Goal: Task Accomplishment & Management: Manage account settings

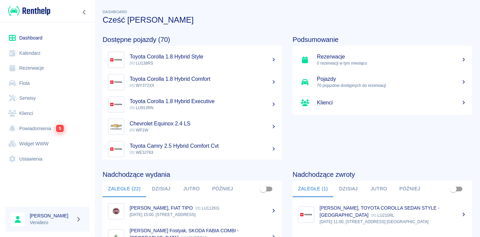
click at [26, 97] on link "Serwisy" at bounding box center [47, 97] width 84 height 15
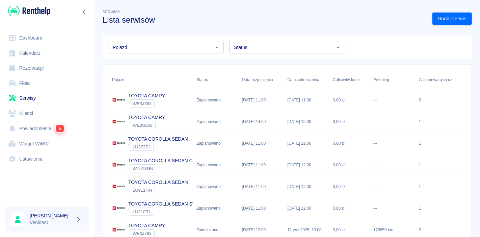
click at [135, 50] on input "Pojazd" at bounding box center [160, 47] width 101 height 8
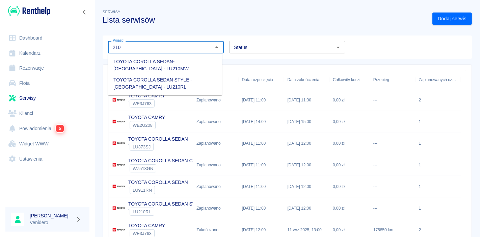
click at [134, 64] on li "TOYOTA COROLLA SEDAN- [GEOGRAPHIC_DATA] - LU210MW" at bounding box center [165, 65] width 114 height 18
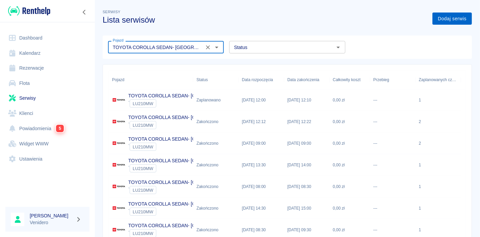
type input "TOYOTA COROLLA SEDAN- [GEOGRAPHIC_DATA] - LU210MW"
click at [447, 20] on link "Dodaj serwis" at bounding box center [453, 18] width 40 height 12
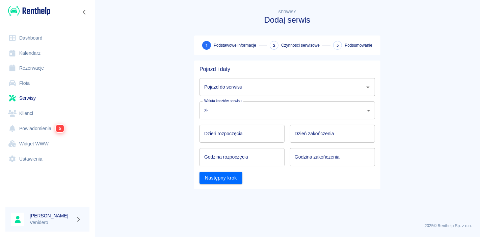
type input "DD.MM.YYYY"
click at [232, 134] on input "DD.MM.YYYY" at bounding box center [242, 134] width 85 height 18
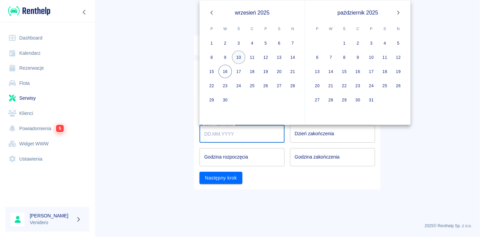
click at [237, 55] on button "10" at bounding box center [239, 58] width 14 height 14
type input "[DATE]"
type input "DD.MM.YYYY"
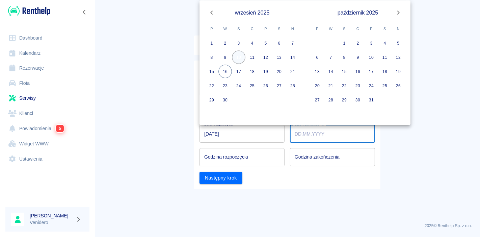
click at [237, 57] on button "10" at bounding box center [239, 58] width 14 height 14
type input "[DATE]"
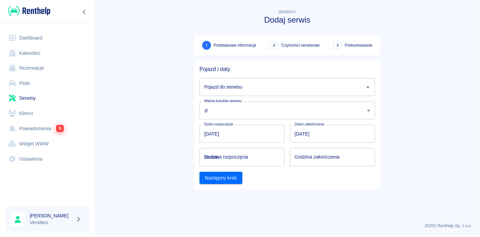
click at [234, 165] on input "hh:mm" at bounding box center [240, 157] width 80 height 18
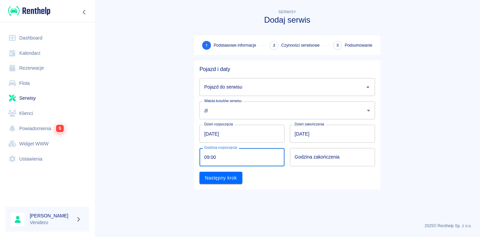
type input "09:00"
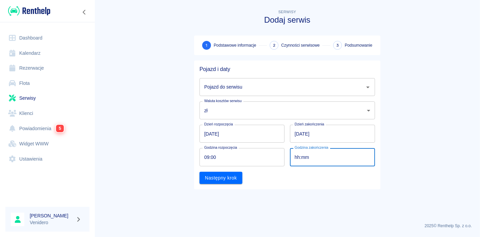
click at [312, 157] on input "hh:mm" at bounding box center [330, 157] width 80 height 18
type input "09:00"
click at [220, 178] on button "Następny krok" at bounding box center [221, 178] width 43 height 12
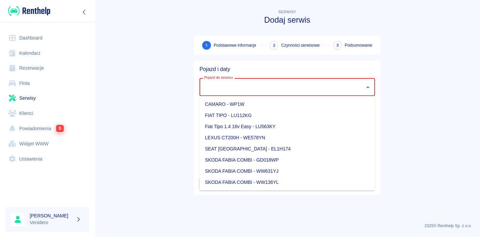
click at [273, 88] on input "Pojazd do serwisu" at bounding box center [282, 87] width 159 height 12
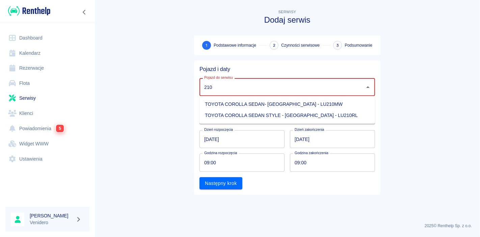
click at [273, 102] on li "TOYOTA COROLLA SEDAN- [GEOGRAPHIC_DATA] - LU210MW" at bounding box center [288, 104] width 176 height 11
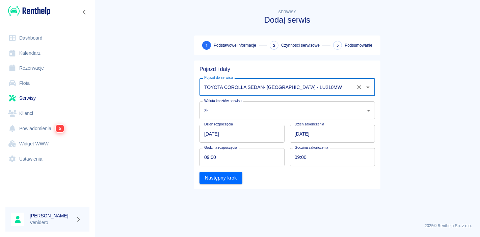
type input "TOYOTA COROLLA SEDAN- [GEOGRAPHIC_DATA] - LU210MW"
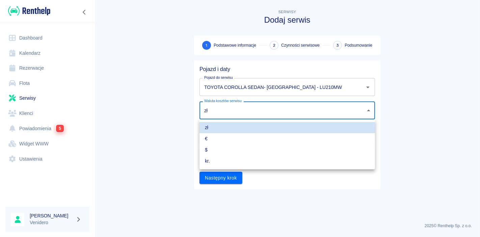
click at [189, 112] on body "Używamy plików Cookies, by zapewnić Ci najlepsze możliwe doświadczenie. Aby dow…" at bounding box center [240, 118] width 480 height 237
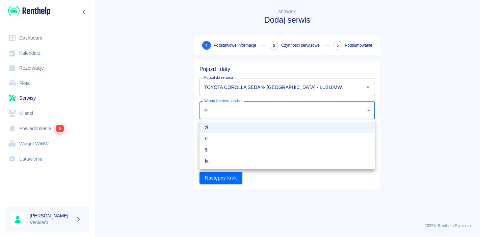
click at [259, 113] on div at bounding box center [240, 118] width 480 height 237
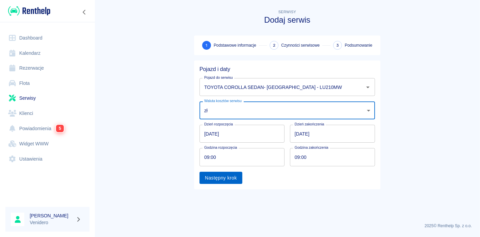
click at [229, 177] on button "Następny krok" at bounding box center [221, 178] width 43 height 12
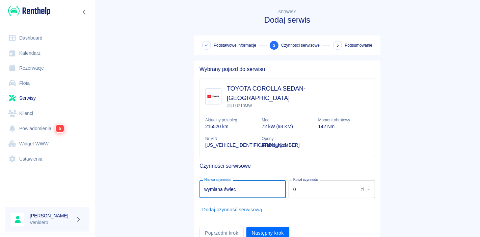
type input "wymiana świec"
click at [330, 180] on input "0" at bounding box center [321, 189] width 65 height 18
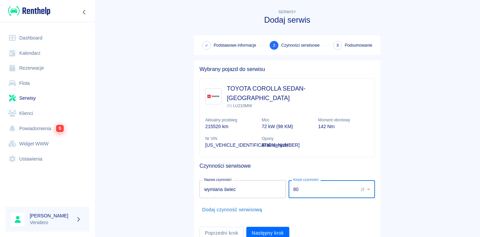
scroll to position [18, 0]
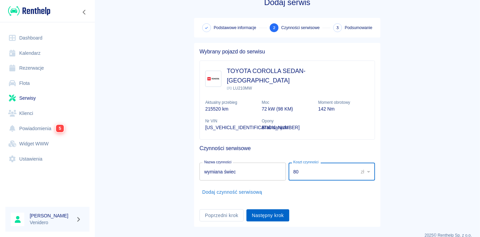
type input "80"
click at [269, 209] on button "Następny krok" at bounding box center [267, 215] width 43 height 12
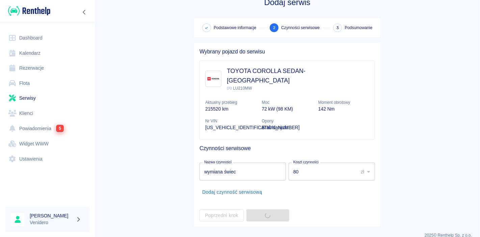
scroll to position [0, 0]
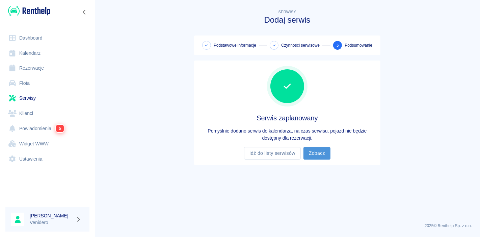
click at [318, 151] on link "Zobacz" at bounding box center [317, 153] width 27 height 12
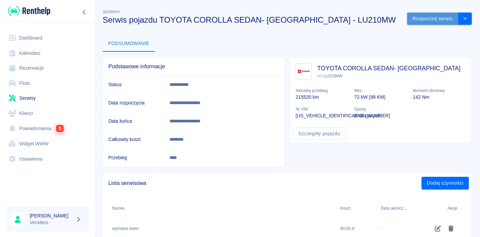
click at [426, 19] on button "Rozpocznij serwis" at bounding box center [432, 18] width 51 height 12
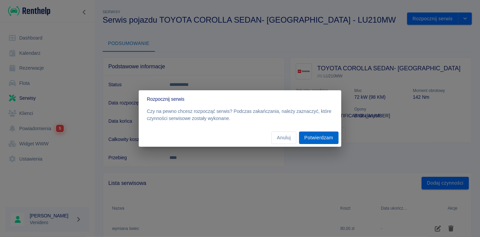
click at [318, 136] on button "Potwierdzam" at bounding box center [319, 137] width 40 height 12
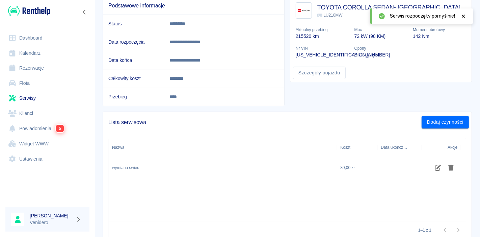
scroll to position [60, 0]
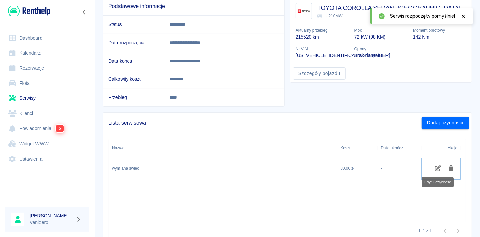
click at [438, 170] on icon "Edytuj czynność" at bounding box center [438, 168] width 6 height 6
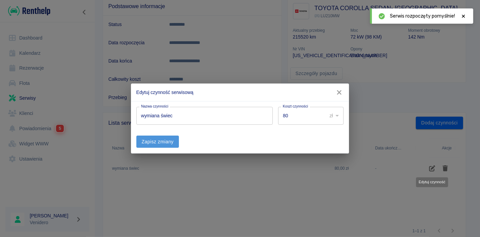
click at [166, 137] on button "Zapisz zmiany" at bounding box center [157, 141] width 43 height 12
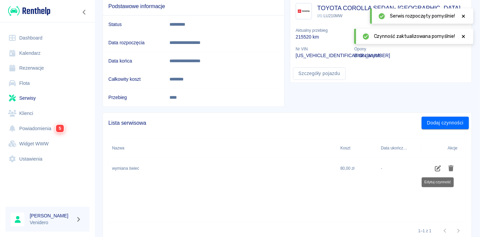
click at [201, 95] on p "****" at bounding box center [211, 97] width 82 height 7
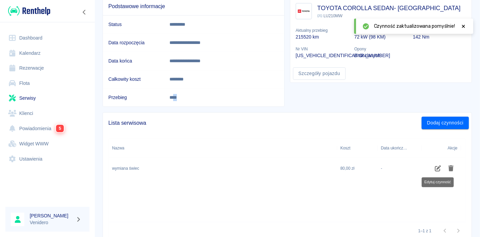
click at [201, 95] on p "****" at bounding box center [211, 97] width 82 height 7
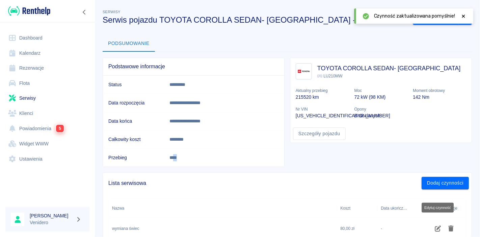
scroll to position [0, 0]
click at [198, 154] on p "****" at bounding box center [211, 157] width 82 height 7
click at [461, 14] on icon at bounding box center [464, 16] width 6 height 5
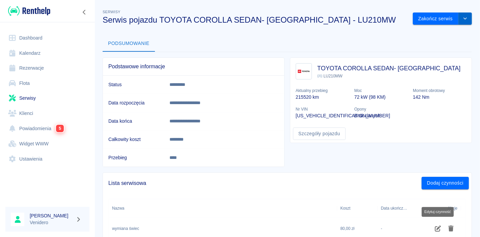
click at [463, 17] on button "drop-down" at bounding box center [466, 18] width 14 height 12
click at [438, 33] on li "Edytuj serwis" at bounding box center [437, 32] width 38 height 11
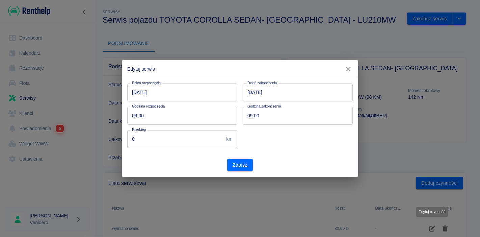
click at [146, 142] on input "0" at bounding box center [175, 139] width 96 height 18
drag, startPoint x: 106, startPoint y: 142, endPoint x: 71, endPoint y: 147, distance: 34.8
click at [71, 147] on div "Edytuj serwis Dzień rozpoczęcia [DATE] Dzień rozpoczęcia Dzień zakończenia [DAT…" at bounding box center [240, 118] width 480 height 237
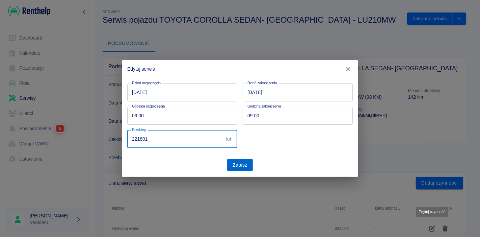
type input "221801"
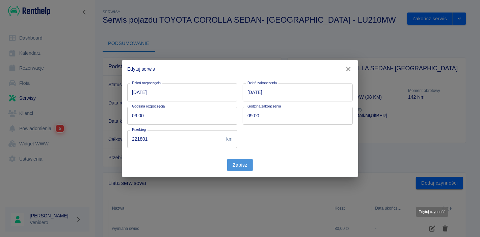
click at [242, 165] on button "Zapisz" at bounding box center [240, 165] width 26 height 12
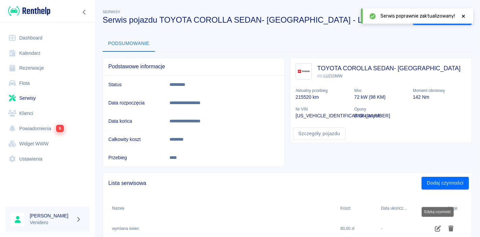
click at [434, 17] on span "Serwis poprawnie zaktualizowany!" at bounding box center [418, 15] width 74 height 7
click at [466, 17] on icon at bounding box center [464, 16] width 6 height 5
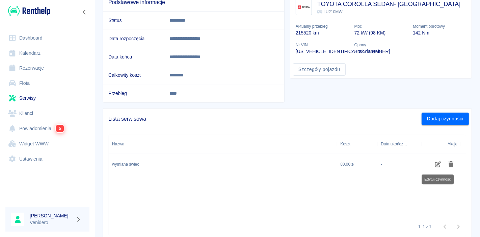
scroll to position [63, 0]
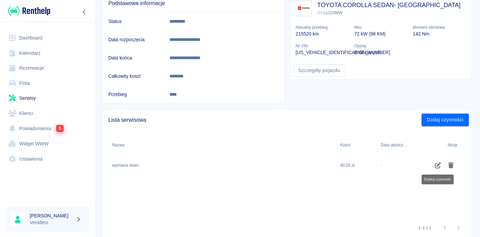
click at [281, 160] on div "wymiana świec" at bounding box center [223, 166] width 228 height 22
click at [438, 164] on icon "Edytuj czynność" at bounding box center [438, 165] width 6 height 6
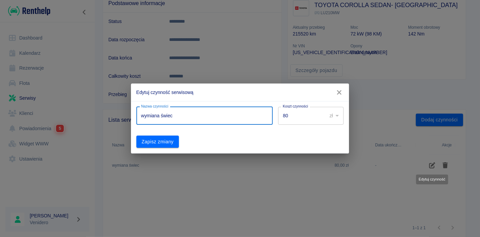
click at [207, 114] on input "wymiana świec" at bounding box center [204, 116] width 136 height 18
type input "wymiana świec 221801km"
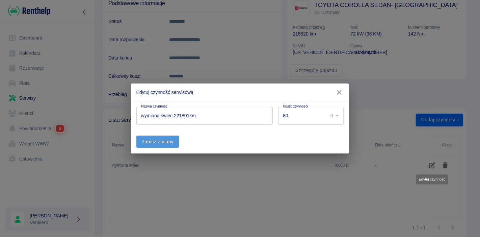
click at [156, 142] on button "Zapisz zmiany" at bounding box center [157, 141] width 43 height 12
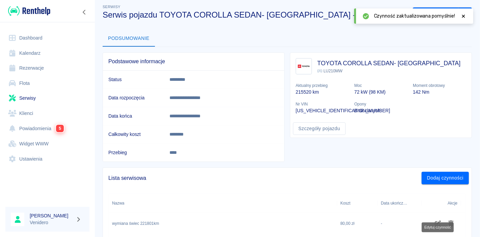
scroll to position [0, 0]
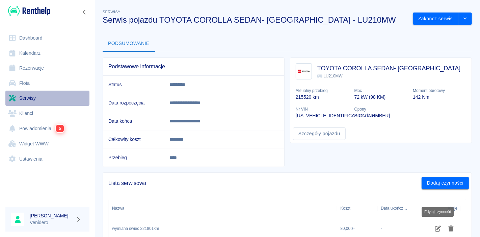
click at [27, 100] on link "Serwisy" at bounding box center [47, 97] width 84 height 15
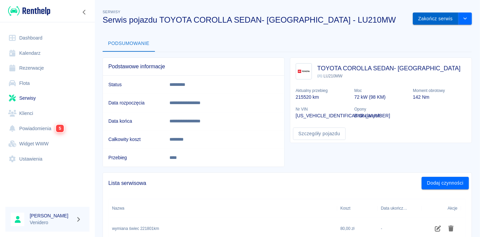
click at [436, 19] on button "Zakończ serwis" at bounding box center [436, 18] width 46 height 12
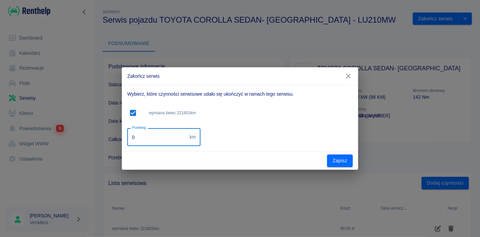
click at [147, 137] on input "0" at bounding box center [157, 137] width 60 height 18
type input "221801"
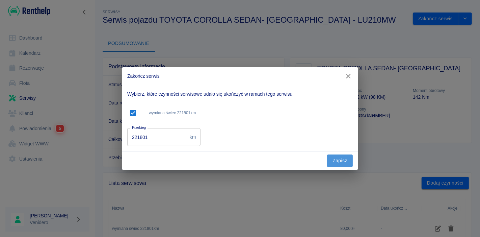
click at [336, 162] on button "Zapisz" at bounding box center [340, 160] width 26 height 12
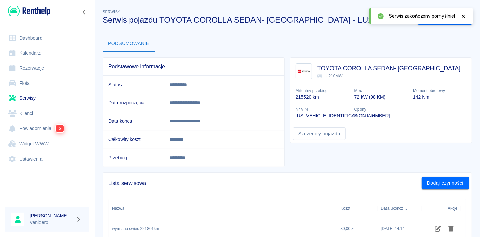
click at [457, 35] on div "**********" at bounding box center [288, 156] width 386 height 306
click at [464, 18] on icon at bounding box center [464, 16] width 6 height 5
click at [28, 97] on link "Serwisy" at bounding box center [47, 97] width 84 height 15
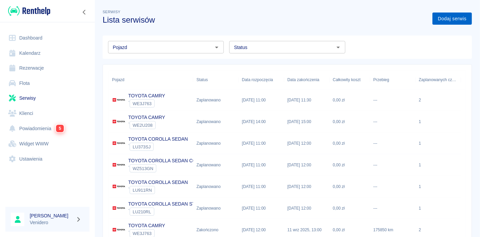
click at [446, 21] on link "Dodaj serwis" at bounding box center [453, 18] width 40 height 12
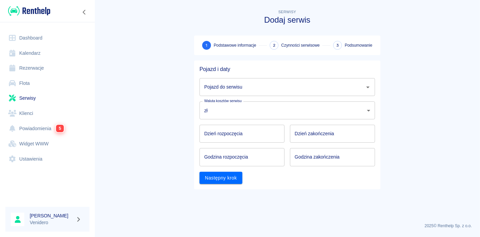
click at [252, 87] on input "Pojazd do serwisu" at bounding box center [282, 87] width 159 height 12
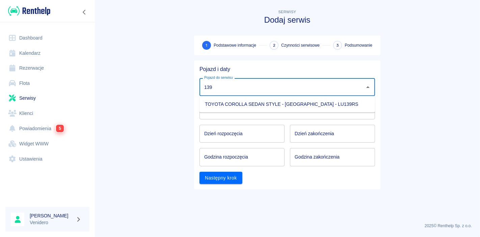
click at [244, 102] on li "TOYOTA COROLLA SEDAN STYLE - [GEOGRAPHIC_DATA] - LU139RS" at bounding box center [288, 104] width 176 height 11
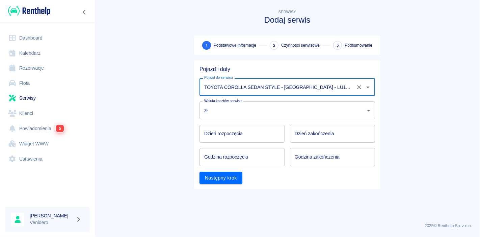
type input "TOYOTA COROLLA SEDAN STYLE - [GEOGRAPHIC_DATA] - LU139RS"
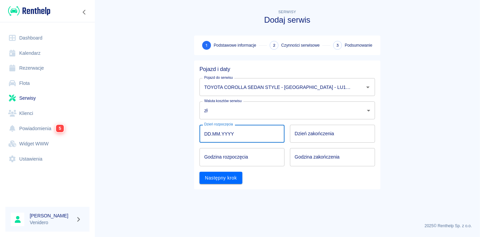
click at [245, 136] on input "DD.MM.YYYY" at bounding box center [242, 134] width 85 height 18
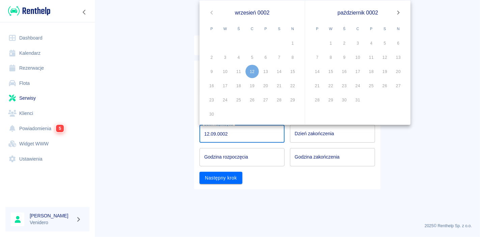
click at [254, 70] on div "12" at bounding box center [252, 71] width 14 height 14
click at [239, 134] on input "12.09.0002" at bounding box center [242, 134] width 85 height 18
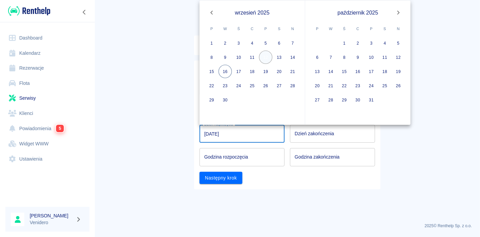
type input "[DATE]"
click at [268, 59] on button "12" at bounding box center [266, 58] width 14 height 14
type input "DD.MM.YYYY"
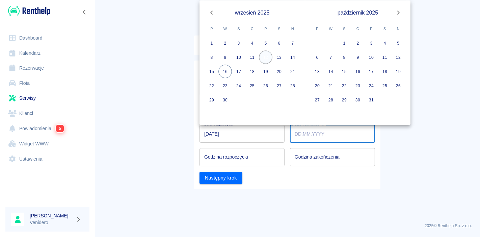
click at [265, 58] on button "12" at bounding box center [266, 58] width 14 height 14
type input "[DATE]"
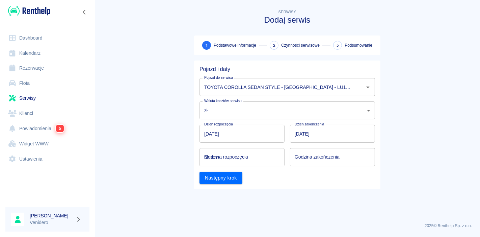
click at [252, 162] on input "hh:mm" at bounding box center [240, 157] width 80 height 18
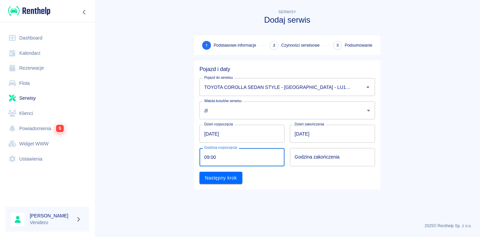
type input "09:00"
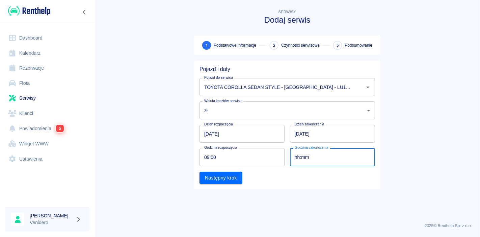
click at [311, 156] on input "hh:mm" at bounding box center [330, 157] width 80 height 18
type input "09:00"
click at [227, 176] on button "Następny krok" at bounding box center [221, 178] width 43 height 12
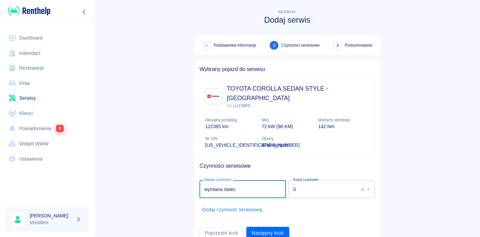
type input "wymiana świec"
click at [319, 185] on input "0" at bounding box center [321, 189] width 65 height 18
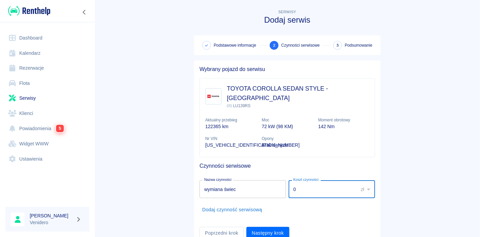
drag, startPoint x: 301, startPoint y: 181, endPoint x: 247, endPoint y: 184, distance: 54.1
click at [247, 184] on div "Nazwa czynności wymiana świec Nazwa czynności Koszt czynności 0 zł PLN ​ Koszt …" at bounding box center [286, 187] width 178 height 21
type input "80"
click at [248, 203] on button "Dodaj czynność serwisową" at bounding box center [233, 209] width 66 height 12
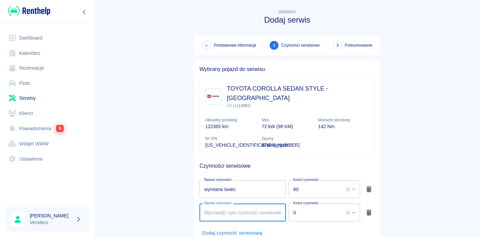
type input "w"
type input "olej z kabiną"
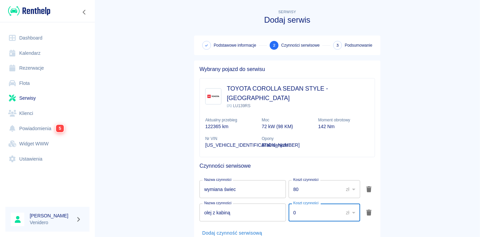
click at [317, 203] on input "0" at bounding box center [314, 212] width 50 height 18
type input "95"
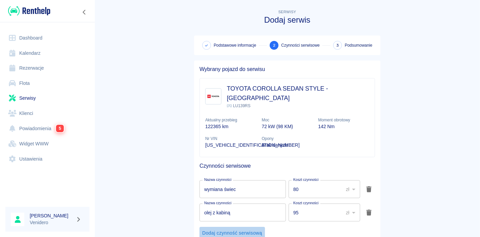
click at [232, 227] on button "Dodaj czynność serwisową" at bounding box center [233, 233] width 66 height 12
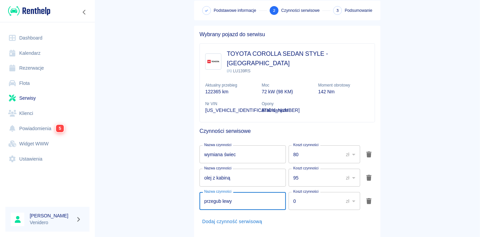
type input "przegub lewy"
click at [298, 192] on input "0" at bounding box center [314, 201] width 50 height 18
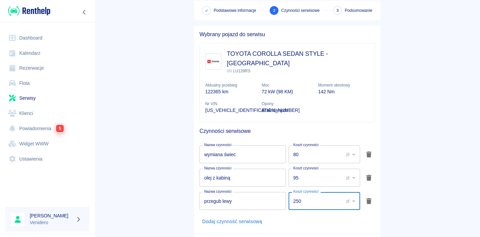
type input "250"
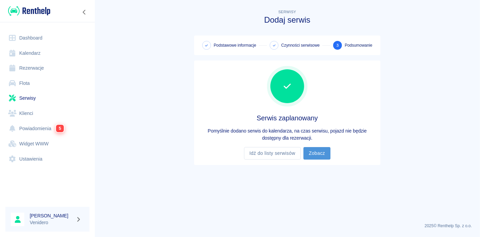
click at [316, 151] on link "Zobacz" at bounding box center [317, 153] width 27 height 12
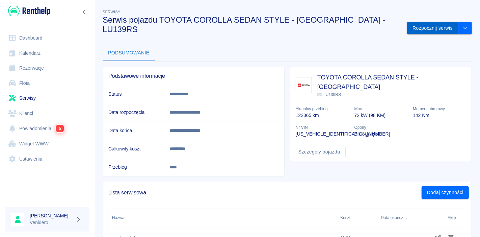
click at [433, 22] on button "Rozpocznij serwis" at bounding box center [432, 28] width 51 height 12
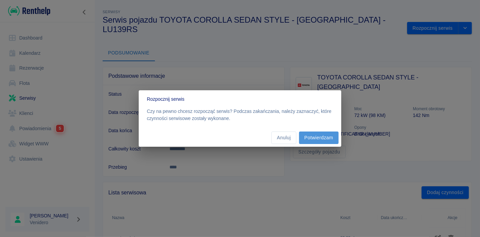
click at [315, 135] on button "Potwierdzam" at bounding box center [319, 137] width 40 height 12
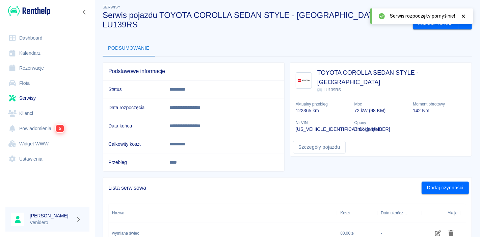
scroll to position [2, 0]
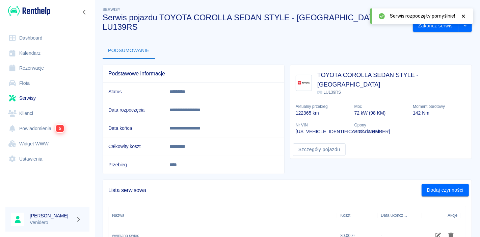
click at [465, 15] on icon at bounding box center [464, 16] width 6 height 5
click at [463, 23] on icon "drop-down" at bounding box center [465, 25] width 5 height 4
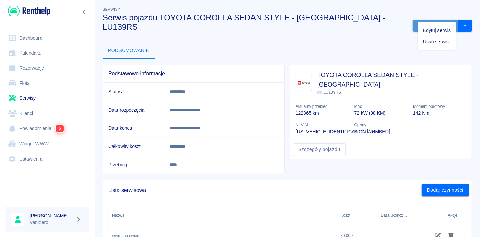
click at [437, 20] on button "Zakończ serwis" at bounding box center [436, 26] width 46 height 12
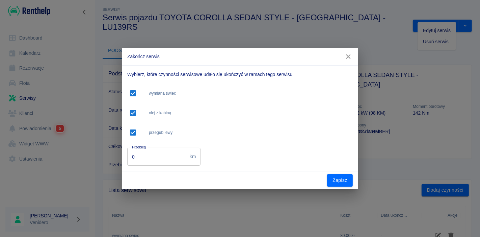
click at [146, 157] on input "0" at bounding box center [157, 157] width 60 height 18
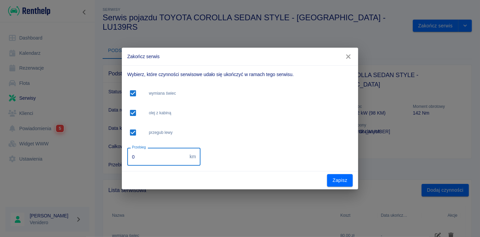
click at [146, 157] on input "0" at bounding box center [157, 157] width 60 height 18
type input "148800"
click at [335, 186] on button "Zapisz" at bounding box center [340, 180] width 26 height 12
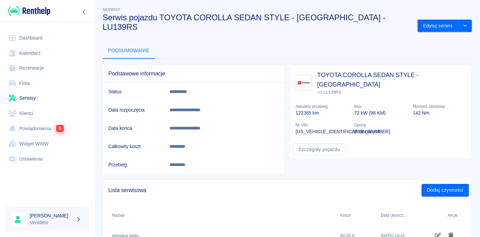
click at [24, 95] on link "Serwisy" at bounding box center [47, 97] width 84 height 15
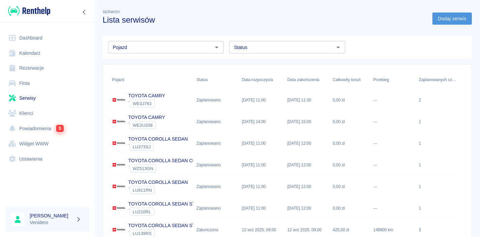
click at [448, 19] on link "Dodaj serwis" at bounding box center [453, 18] width 40 height 12
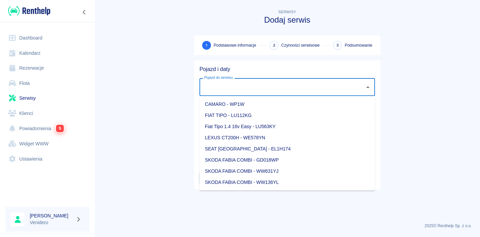
click at [257, 92] on input "Pojazd do serwisu" at bounding box center [282, 87] width 159 height 12
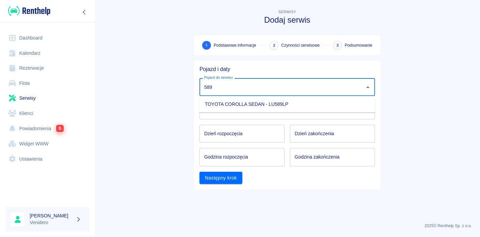
click at [249, 104] on li "TOYOTA COROLLA SEDAN - LU589LP" at bounding box center [288, 104] width 176 height 11
type input "TOYOTA COROLLA SEDAN - LU589LP"
type input "DD.MM.YYYY"
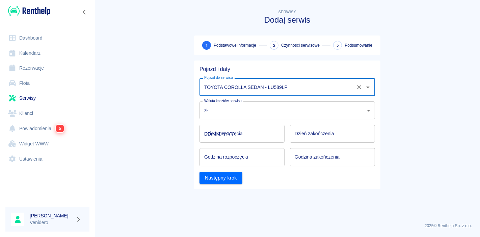
click at [227, 137] on input "DD.MM.YYYY" at bounding box center [242, 134] width 85 height 18
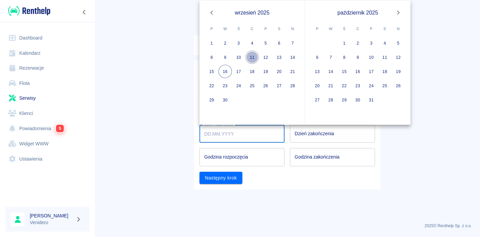
click at [249, 56] on button "11" at bounding box center [252, 58] width 14 height 14
type input "[DATE]"
type input "DD.MM.YYYY"
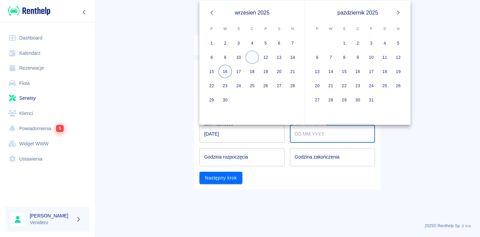
click at [251, 59] on button "11" at bounding box center [252, 58] width 14 height 14
type input "[DATE]"
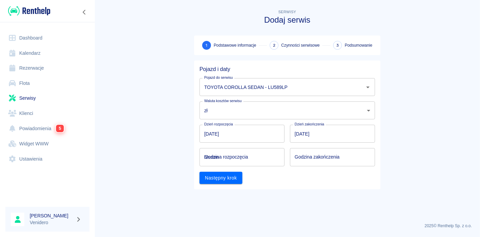
click at [237, 163] on input "hh:mm" at bounding box center [240, 157] width 80 height 18
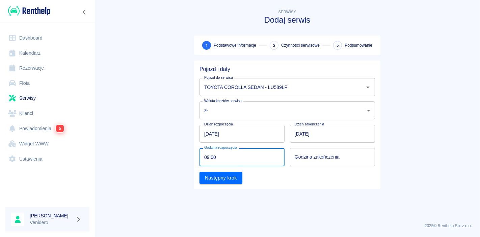
type input "09:00"
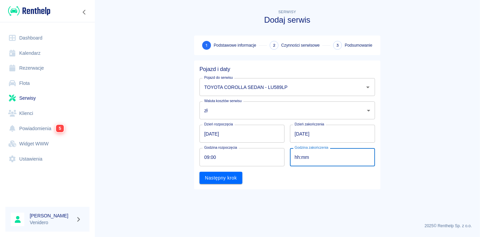
click at [320, 156] on input "hh:mm" at bounding box center [330, 157] width 80 height 18
type input "09:00"
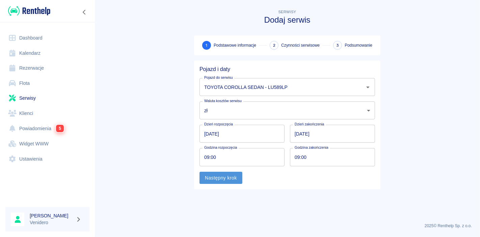
click at [218, 179] on button "Następny krok" at bounding box center [221, 178] width 43 height 12
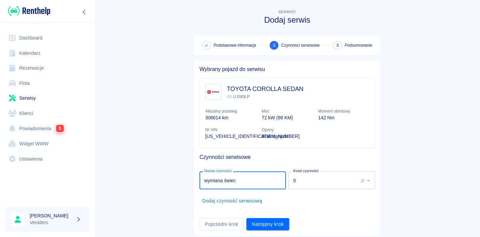
type input "wymiana świec"
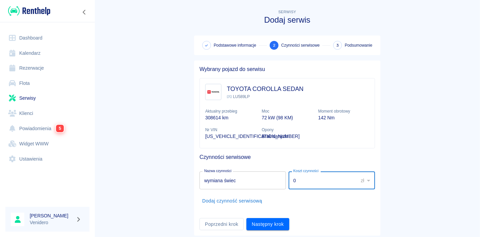
drag, startPoint x: 319, startPoint y: 184, endPoint x: 291, endPoint y: 182, distance: 28.1
click at [291, 182] on input "0" at bounding box center [321, 180] width 65 height 18
type input "9"
type input "80"
click at [265, 224] on button "Następny krok" at bounding box center [267, 224] width 43 height 12
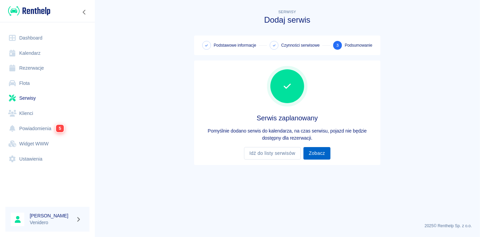
click at [317, 154] on link "Zobacz" at bounding box center [317, 153] width 27 height 12
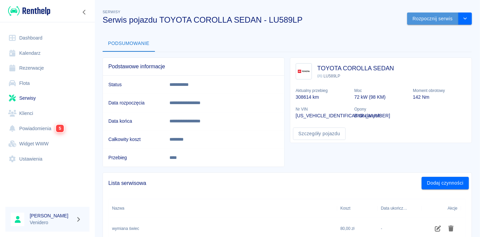
click at [428, 19] on button "Rozpocznij serwis" at bounding box center [432, 18] width 51 height 12
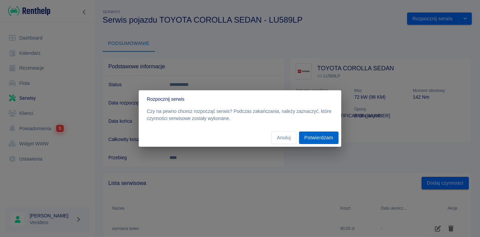
click at [319, 135] on button "Potwierdzam" at bounding box center [319, 137] width 40 height 12
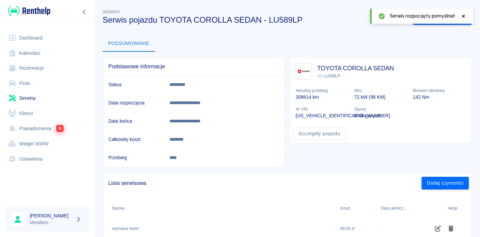
click at [464, 15] on icon at bounding box center [463, 16] width 3 height 3
click at [427, 19] on button "Zakończ serwis" at bounding box center [436, 18] width 46 height 12
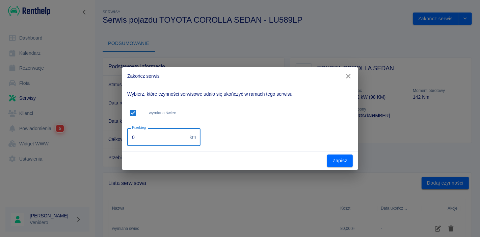
click at [140, 138] on input "0" at bounding box center [157, 137] width 60 height 18
drag, startPoint x: 118, startPoint y: 138, endPoint x: 79, endPoint y: 146, distance: 39.4
click at [79, 146] on div "Zakończ serwis Wybierz, które czynności serwisowe udało się ukończyć w ramach t…" at bounding box center [240, 118] width 480 height 237
type input "313587"
click at [335, 164] on button "Zapisz" at bounding box center [340, 160] width 26 height 12
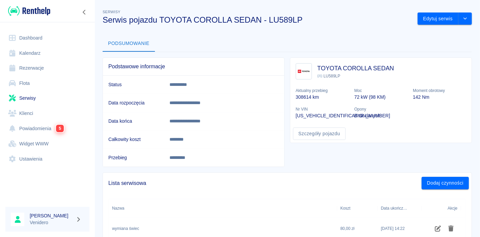
click at [22, 97] on link "Serwisy" at bounding box center [47, 97] width 84 height 15
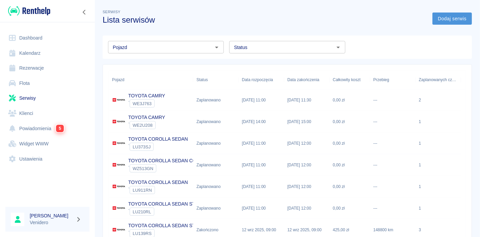
click at [446, 19] on link "Dodaj serwis" at bounding box center [453, 18] width 40 height 12
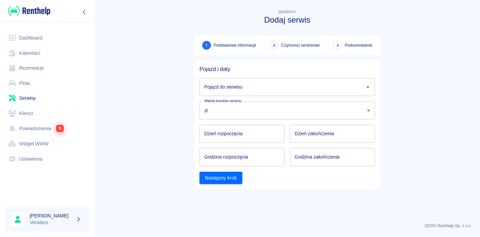
click at [211, 93] on input "Pojazd do serwisu" at bounding box center [282, 87] width 159 height 12
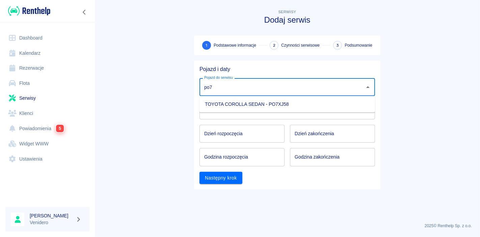
click at [236, 104] on li "TOYOTA COROLLA SEDAN - PO7XJ58" at bounding box center [288, 104] width 176 height 11
type input "TOYOTA COROLLA SEDAN - PO7XJ58"
type input "DD.MM.YYYY"
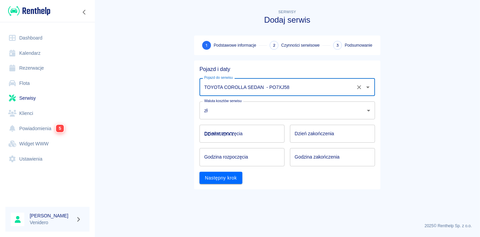
click at [231, 136] on input "DD.MM.YYYY" at bounding box center [242, 134] width 85 height 18
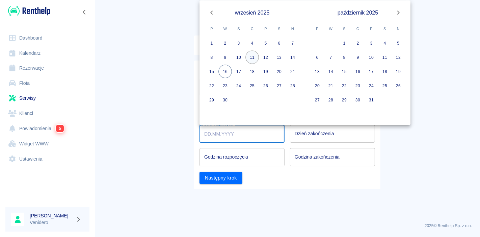
click at [246, 55] on button "11" at bounding box center [252, 58] width 14 height 14
type input "[DATE]"
type input "DD.MM.YYYY"
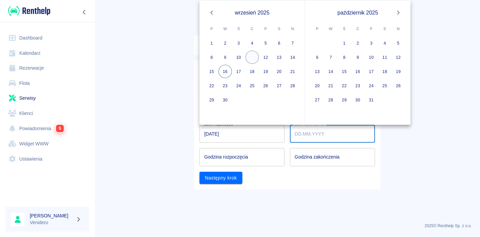
click at [246, 55] on button "11" at bounding box center [252, 58] width 14 height 14
type input "[DATE]"
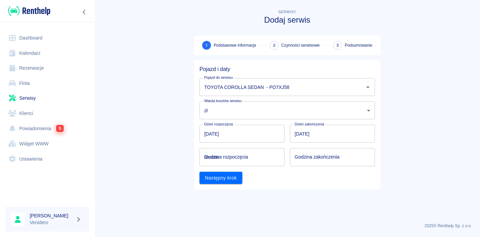
click at [220, 156] on div "Godzina rozpoczęcia hh:mm Godzina rozpoczęcia" at bounding box center [242, 157] width 85 height 18
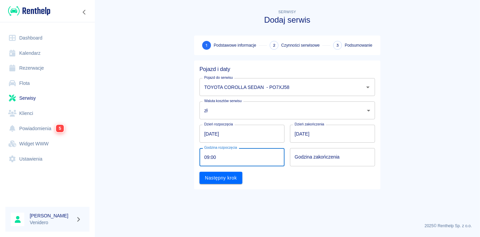
type input "09:00"
click at [339, 154] on input "hh:mm" at bounding box center [330, 157] width 80 height 18
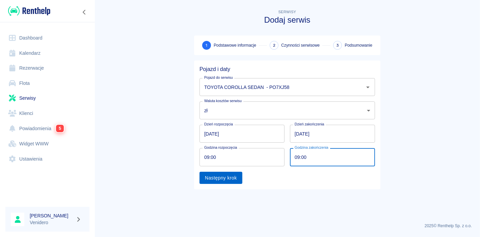
type input "09:00"
click at [224, 178] on button "Następny krok" at bounding box center [221, 178] width 43 height 12
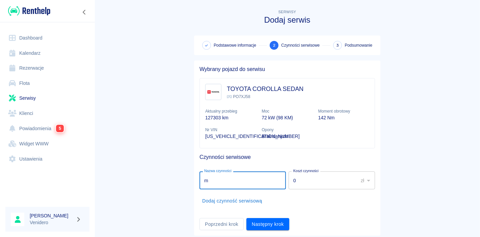
click at [230, 180] on input "m" at bounding box center [243, 180] width 86 height 18
type input "montaż kamery"
click at [319, 182] on input "0" at bounding box center [321, 180] width 65 height 18
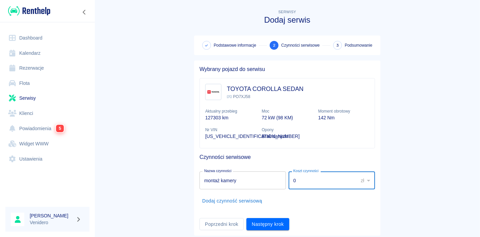
drag, startPoint x: 297, startPoint y: 183, endPoint x: 245, endPoint y: 188, distance: 52.2
click at [245, 188] on div "Nazwa czynności montaż kamery Nazwa czynności Koszt czynności 0 zł PLN ​ Koszt …" at bounding box center [286, 178] width 178 height 21
type input "300"
click at [267, 225] on button "Następny krok" at bounding box center [267, 224] width 43 height 12
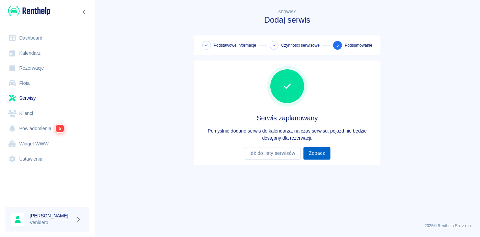
click at [314, 151] on link "Zobacz" at bounding box center [317, 153] width 27 height 12
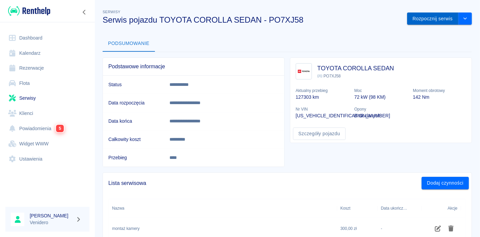
click at [426, 17] on button "Rozpocznij serwis" at bounding box center [432, 18] width 51 height 12
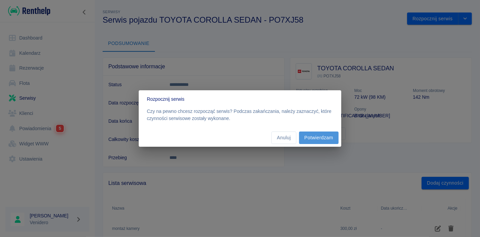
click at [321, 139] on button "Potwierdzam" at bounding box center [319, 137] width 40 height 12
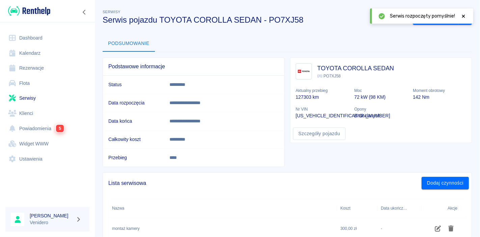
click at [461, 16] on icon at bounding box center [464, 16] width 6 height 5
click at [433, 18] on button "Zakończ serwis" at bounding box center [436, 18] width 46 height 12
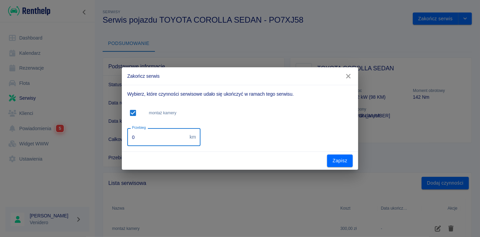
drag, startPoint x: 151, startPoint y: 136, endPoint x: 59, endPoint y: 149, distance: 92.4
click at [59, 149] on div "Zakończ serwis Wybierz, które czynności serwisowe udało się ukończyć w ramach t…" at bounding box center [240, 118] width 480 height 237
type input "144400"
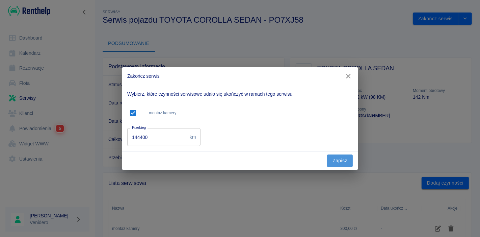
click at [336, 163] on button "Zapisz" at bounding box center [340, 160] width 26 height 12
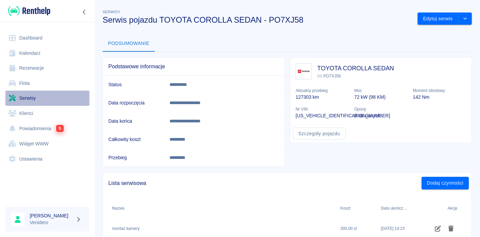
click at [29, 101] on link "Serwisy" at bounding box center [47, 97] width 84 height 15
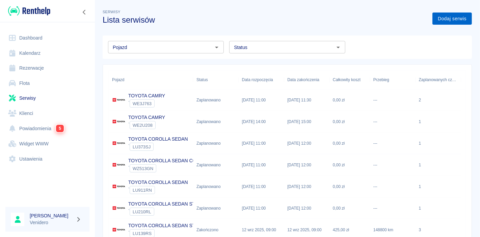
click at [452, 19] on link "Dodaj serwis" at bounding box center [453, 18] width 40 height 12
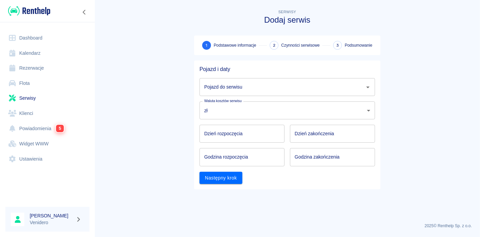
click at [225, 81] on div "Pojazd do serwisu Pojazd do serwisu" at bounding box center [288, 87] width 176 height 18
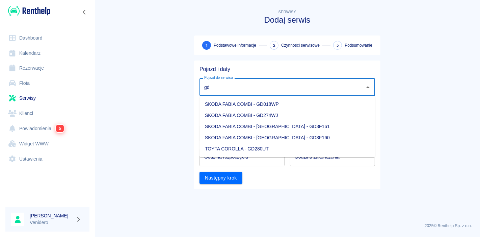
click at [225, 81] on input "gd" at bounding box center [282, 87] width 159 height 12
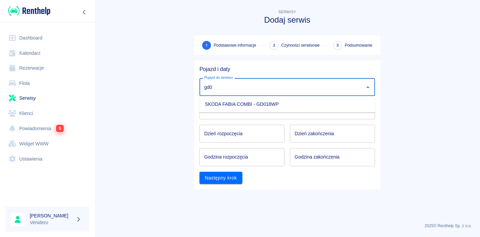
type input "gd0"
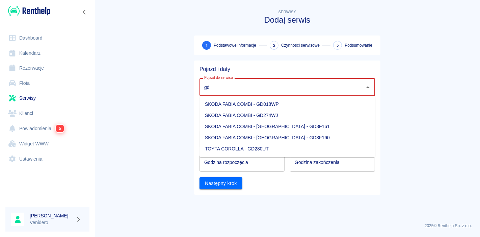
click at [263, 103] on li "SKODA FABIA COMBI - GD018WP" at bounding box center [288, 104] width 176 height 11
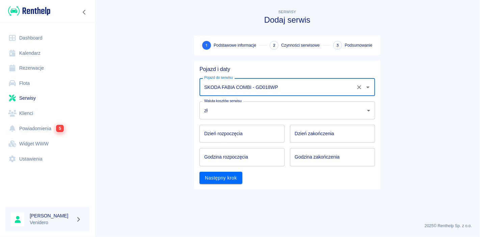
type input "SKODA FABIA COMBI - GD018WP"
type input "DD.MM.YYYY"
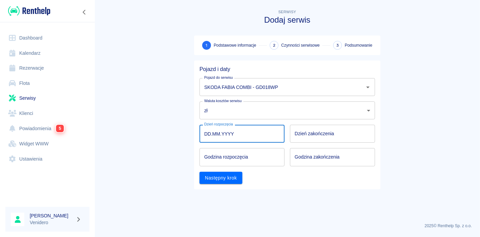
click at [248, 134] on input "DD.MM.YYYY" at bounding box center [242, 134] width 85 height 18
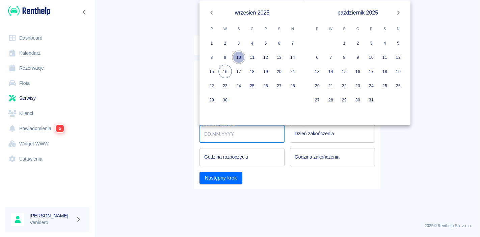
click at [240, 57] on button "10" at bounding box center [239, 58] width 14 height 14
type input "[DATE]"
type input "DD.MM.YYYY"
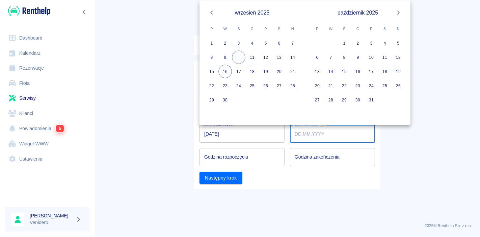
click at [240, 57] on button "10" at bounding box center [239, 58] width 14 height 14
type input "[DATE]"
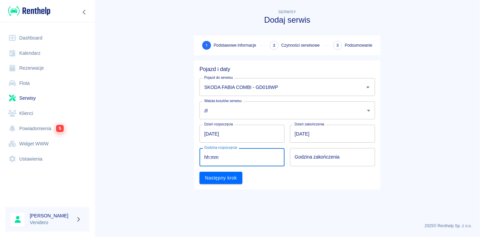
click at [254, 157] on input "hh:mm" at bounding box center [240, 157] width 80 height 18
type input "09:00"
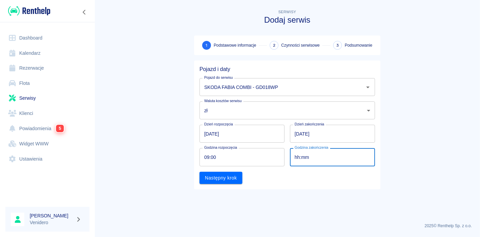
click at [327, 163] on input "hh:mm" at bounding box center [330, 157] width 80 height 18
type input "09:00"
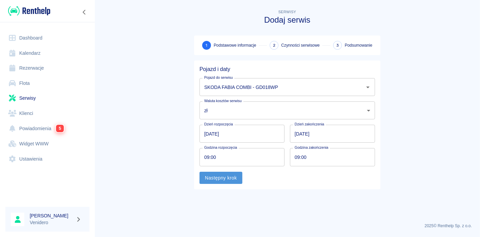
click at [221, 178] on button "Następny krok" at bounding box center [221, 178] width 43 height 12
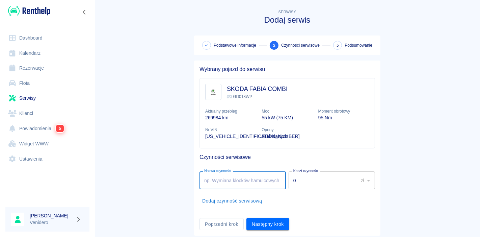
click at [232, 183] on input "Nazwa czynności" at bounding box center [243, 180] width 86 height 18
type input "wahacze"
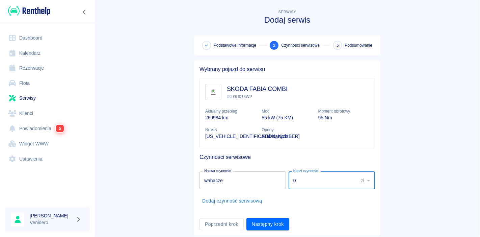
click at [332, 178] on input "0" at bounding box center [321, 180] width 65 height 18
drag, startPoint x: 300, startPoint y: 182, endPoint x: 272, endPoint y: 180, distance: 27.4
click at [272, 180] on div "Nazwa czynności wahacze Nazwa czynności Koszt czynności 0 zł PLN ​ Koszt czynno…" at bounding box center [286, 178] width 178 height 21
type input "200"
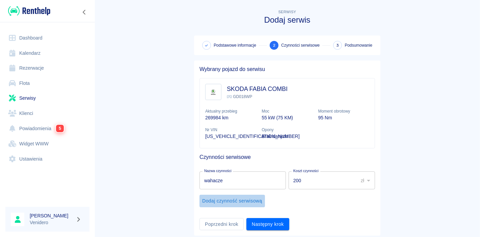
click at [243, 204] on button "Dodaj czynność serwisową" at bounding box center [233, 200] width 66 height 12
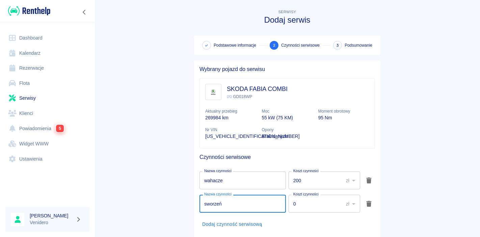
type input "sworzeń"
click at [397, 117] on main "Serwisy Dodaj serwis Podstawowe informacje 2 Czynności serwisowe 3 Podsumowanie…" at bounding box center [288, 133] width 386 height 251
drag, startPoint x: 296, startPoint y: 203, endPoint x: 206, endPoint y: 214, distance: 90.2
click at [206, 214] on li "Nazwa czynności sworzeń Nazwa czynności Koszt czynności 0 zł PLN ​ Koszt czynno…" at bounding box center [288, 203] width 176 height 23
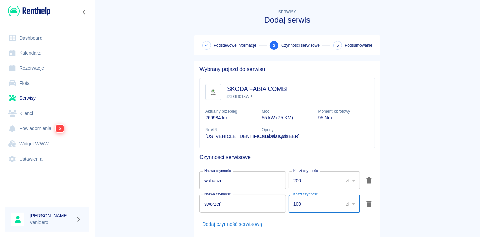
type input "100"
click at [411, 156] on main "Serwisy Dodaj serwis Podstawowe informacje 2 Czynności serwisowe 3 Podsumowanie…" at bounding box center [288, 133] width 386 height 251
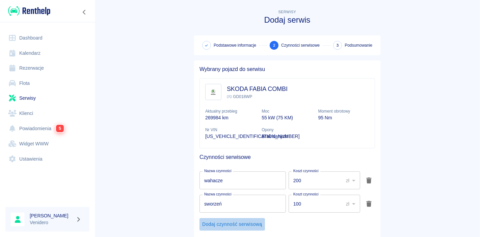
click at [234, 224] on button "Dodaj czynność serwisową" at bounding box center [233, 224] width 66 height 12
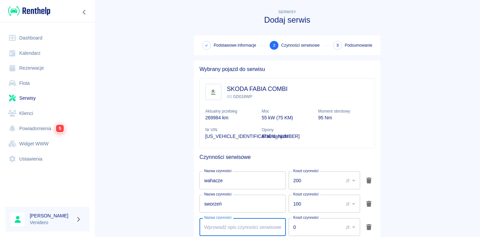
click at [230, 229] on input "Nazwa czynności" at bounding box center [243, 227] width 86 height 18
type input "łączniki stabilizatora"
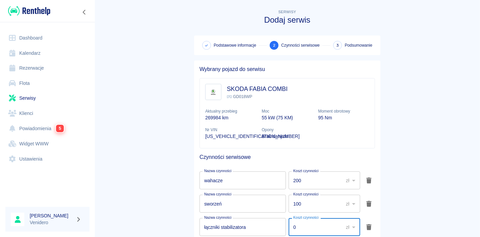
click at [303, 234] on input "0" at bounding box center [314, 227] width 50 height 18
drag, startPoint x: 298, startPoint y: 224, endPoint x: 200, endPoint y: 240, distance: 99.5
click at [200, 236] on html "Używamy plików Cookies, by zapewnić Ci najlepsze możliwe doświadczenie. Aby dow…" at bounding box center [240, 118] width 480 height 237
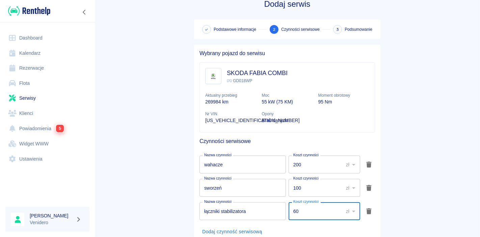
type input "60"
click at [453, 181] on main "Serwisy Dodaj serwis Podstawowe informacje 2 Czynności serwisowe 3 Podsumowanie…" at bounding box center [288, 129] width 386 height 274
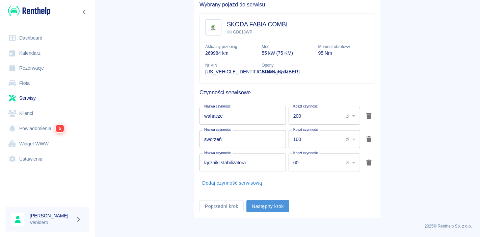
click at [259, 208] on button "Następny krok" at bounding box center [267, 206] width 43 height 12
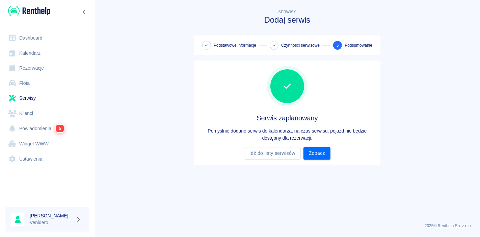
scroll to position [0, 0]
click at [317, 153] on link "Zobacz" at bounding box center [317, 153] width 27 height 12
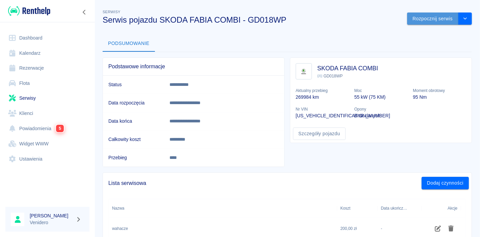
click at [421, 19] on button "Rozpocznij serwis" at bounding box center [432, 18] width 51 height 12
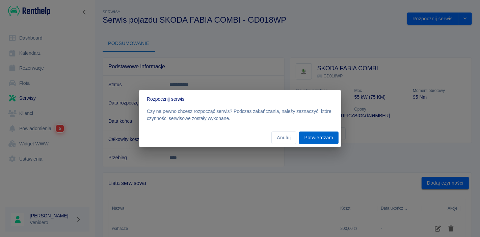
click at [319, 136] on button "Potwierdzam" at bounding box center [319, 137] width 40 height 12
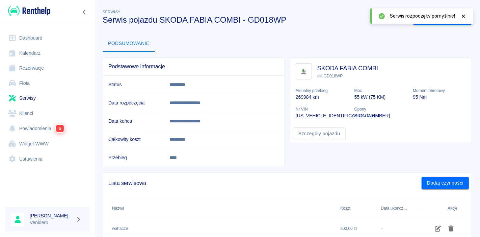
click at [466, 16] on icon at bounding box center [464, 16] width 6 height 5
click at [431, 19] on button "Zakończ serwis" at bounding box center [436, 18] width 46 height 12
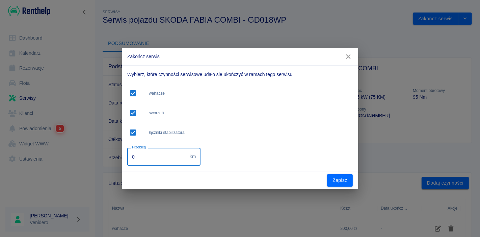
drag, startPoint x: 138, startPoint y: 157, endPoint x: 32, endPoint y: 178, distance: 107.7
click at [32, 178] on div "Zakończ serwis Wybierz, które czynności serwisowe udało się ukończyć w ramach t…" at bounding box center [240, 118] width 480 height 237
type input "275082"
click at [348, 181] on button "Zapisz" at bounding box center [340, 180] width 26 height 12
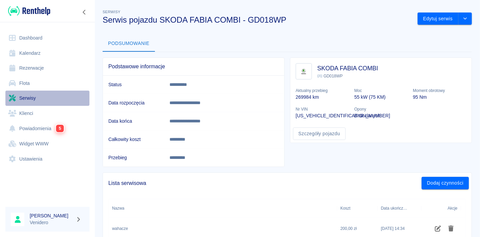
click at [31, 97] on link "Serwisy" at bounding box center [47, 97] width 84 height 15
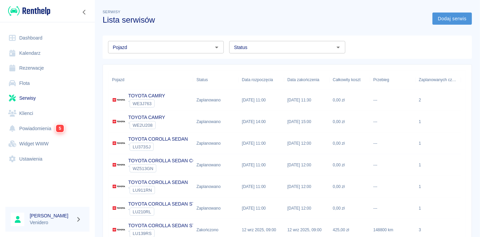
click at [442, 22] on link "Dodaj serwis" at bounding box center [453, 18] width 40 height 12
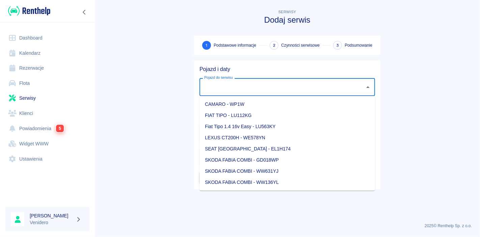
click at [252, 89] on input "Pojazd do serwisu" at bounding box center [282, 87] width 159 height 12
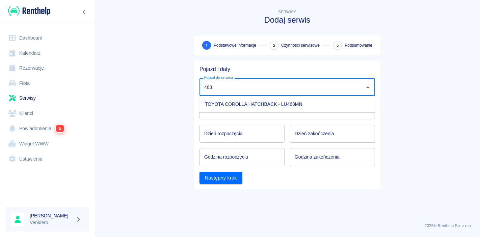
click at [244, 104] on li "TOYOTA COROLLA HATCHBACK - LU463MN" at bounding box center [288, 104] width 176 height 11
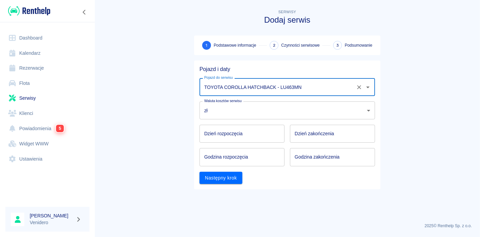
type input "TOYOTA COROLLA HATCHBACK - LU463MN"
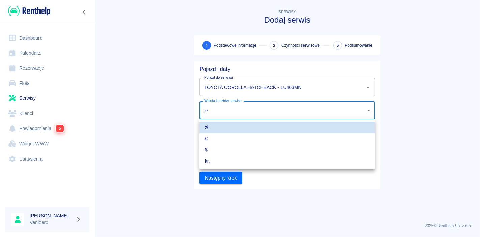
click at [235, 112] on body "Używamy plików Cookies, by zapewnić Ci najlepsze możliwe doświadczenie. Aby dow…" at bounding box center [240, 118] width 480 height 237
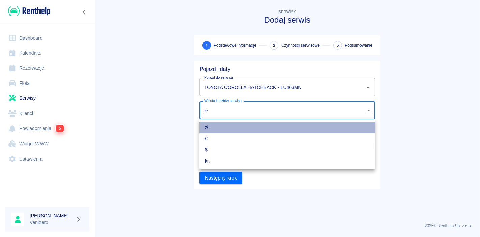
click at [235, 129] on li "zł" at bounding box center [288, 127] width 176 height 11
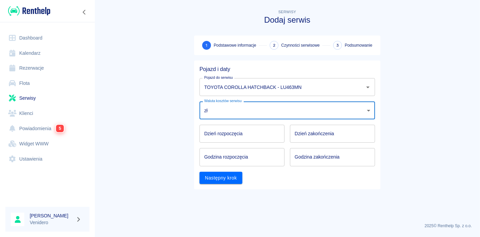
type input "DD.MM.YYYY"
click at [230, 132] on input "DD.MM.YYYY" at bounding box center [242, 134] width 85 height 18
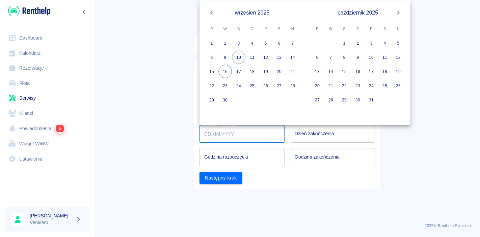
click at [237, 57] on button "10" at bounding box center [239, 58] width 14 height 14
type input "[DATE]"
type input "DD.MM.YYYY"
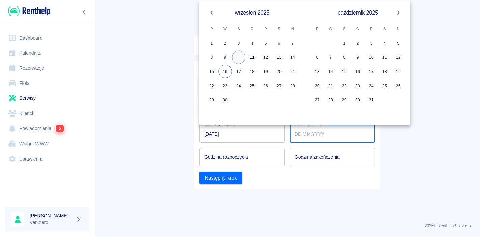
click at [237, 57] on button "10" at bounding box center [239, 58] width 14 height 14
type input "[DATE]"
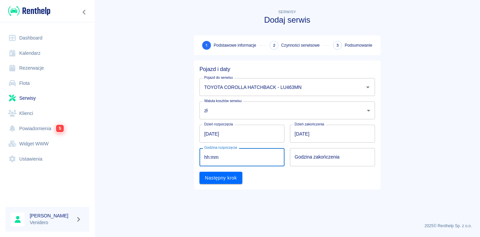
click at [239, 156] on input "hh:mm" at bounding box center [240, 157] width 80 height 18
type input "09:00"
click at [304, 161] on input "hh:mm" at bounding box center [330, 157] width 80 height 18
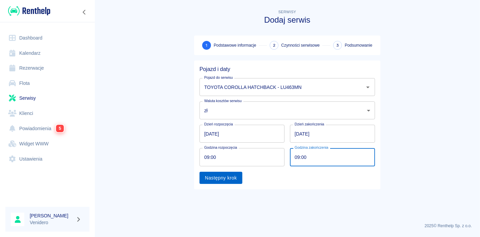
type input "09:00"
click at [236, 179] on button "Następny krok" at bounding box center [221, 178] width 43 height 12
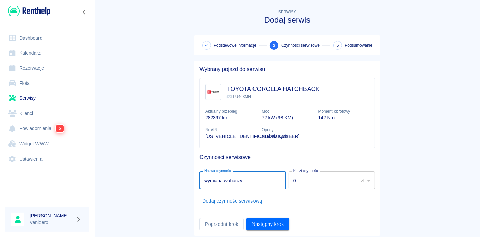
type input "wymiana wahaczy"
click at [319, 185] on input "0" at bounding box center [321, 180] width 65 height 18
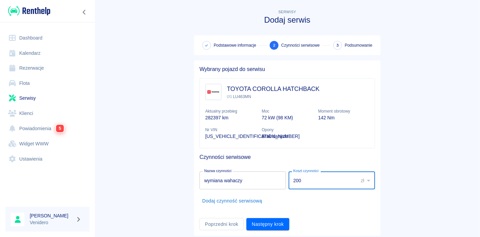
type input "200"
click at [241, 201] on button "Dodaj czynność serwisową" at bounding box center [233, 200] width 66 height 12
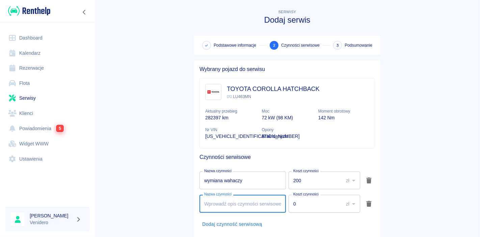
click at [225, 205] on input "Nazwa czynności" at bounding box center [243, 203] width 86 height 18
type input "wymiana tulei wahacza"
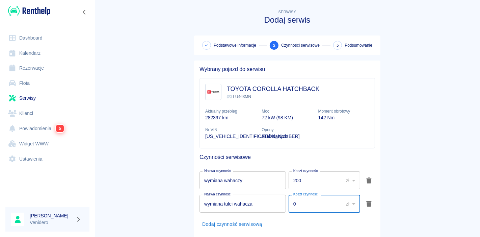
click at [296, 209] on input "0" at bounding box center [314, 203] width 50 height 18
drag, startPoint x: 294, startPoint y: 203, endPoint x: 214, endPoint y: 224, distance: 82.3
click at [214, 224] on ul "Nazwa czynności wymiana wahaczy Nazwa czynności Koszt czynności 200 zł PLN ​ Ko…" at bounding box center [288, 201] width 176 height 70
type input "200"
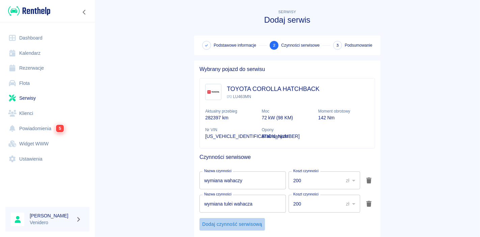
click at [223, 220] on button "Dodaj czynność serwisową" at bounding box center [233, 224] width 66 height 12
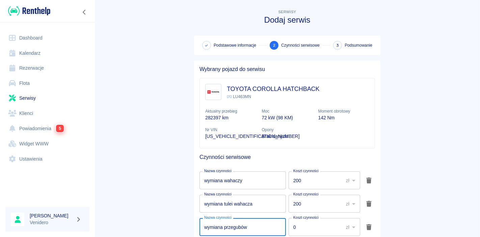
type input "wymiana przegubów"
click at [291, 226] on input "0" at bounding box center [314, 227] width 50 height 18
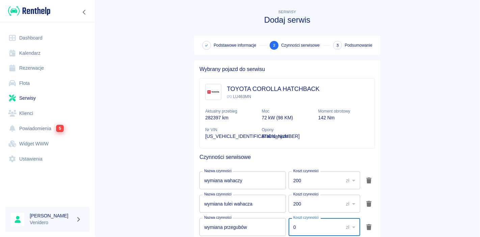
click at [291, 226] on input "0" at bounding box center [314, 227] width 50 height 18
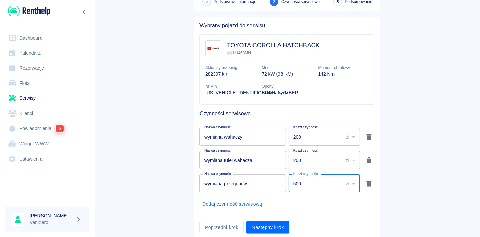
scroll to position [46, 0]
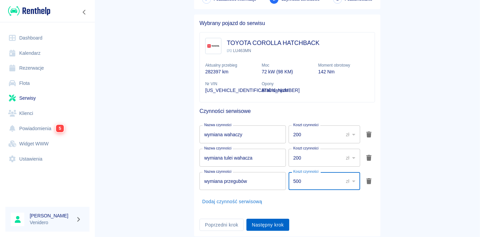
type input "500"
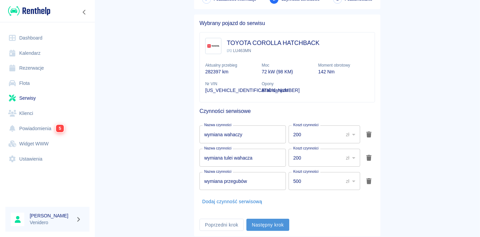
click at [266, 224] on button "Następny krok" at bounding box center [267, 224] width 43 height 12
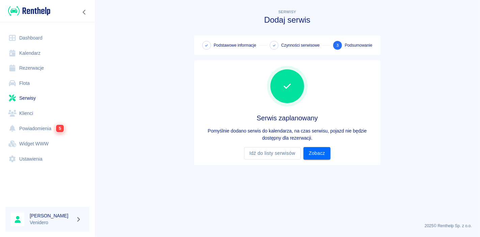
scroll to position [0, 0]
click at [321, 153] on link "Zobacz" at bounding box center [317, 153] width 27 height 12
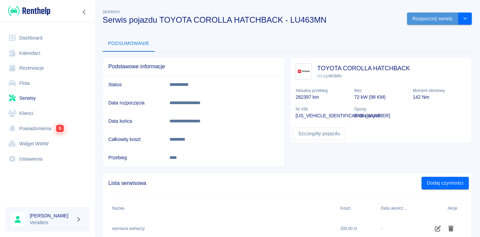
click at [426, 21] on button "Rozpocznij serwis" at bounding box center [432, 18] width 51 height 12
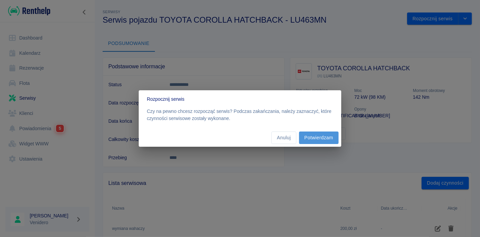
click at [322, 138] on button "Potwierdzam" at bounding box center [319, 137] width 40 height 12
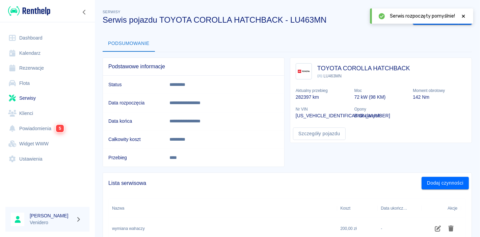
click at [464, 16] on icon at bounding box center [463, 16] width 3 height 3
click at [431, 18] on button "Zakończ serwis" at bounding box center [436, 18] width 46 height 12
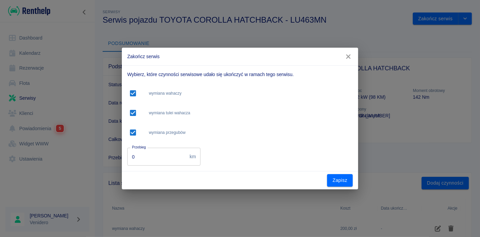
click at [145, 157] on input "0" at bounding box center [157, 157] width 60 height 18
type input "317020"
click at [339, 178] on button "Zapisz" at bounding box center [340, 180] width 26 height 12
